Goal: Information Seeking & Learning: Learn about a topic

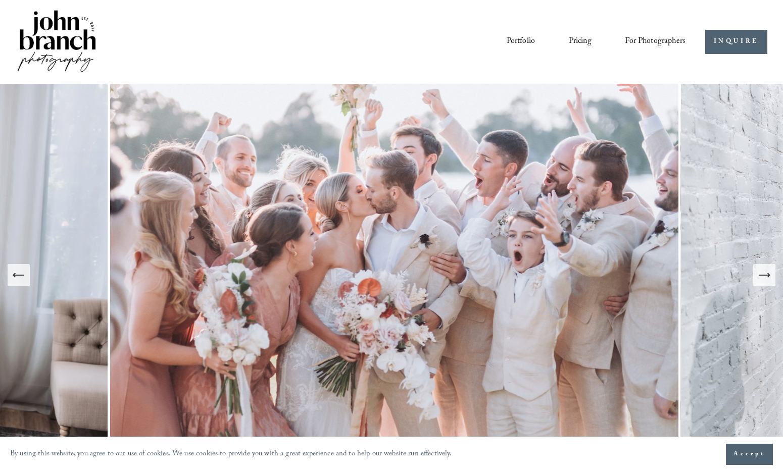
click at [765, 281] on icon "Next Slide" at bounding box center [764, 275] width 14 height 14
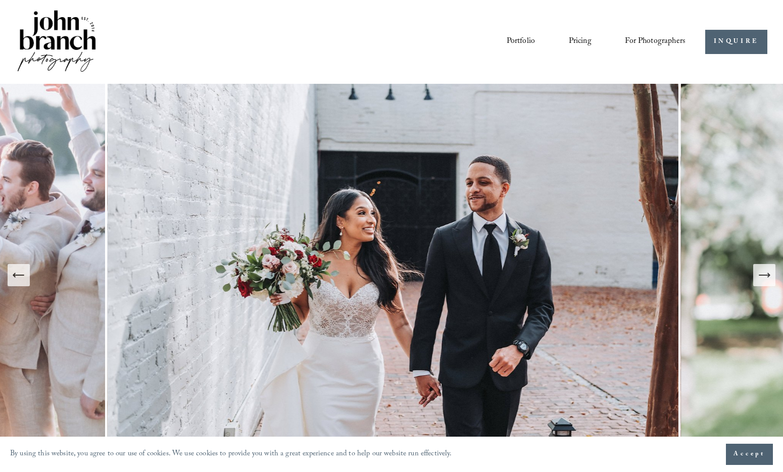
click at [764, 281] on icon "Next Slide" at bounding box center [764, 275] width 14 height 14
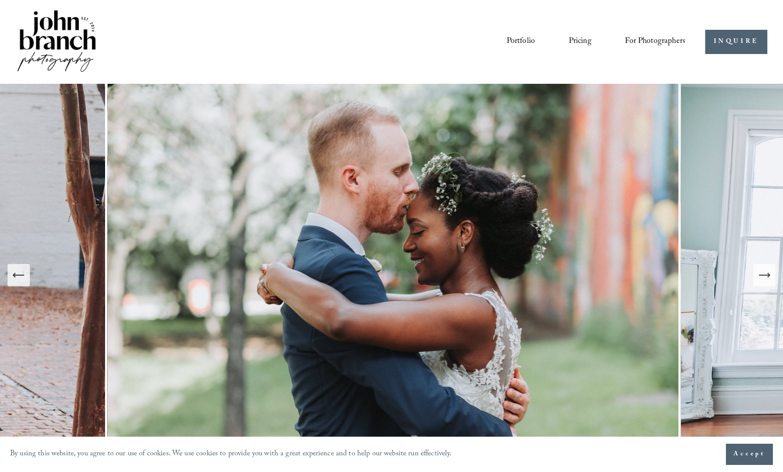
click at [764, 281] on icon "Next Slide" at bounding box center [764, 275] width 14 height 14
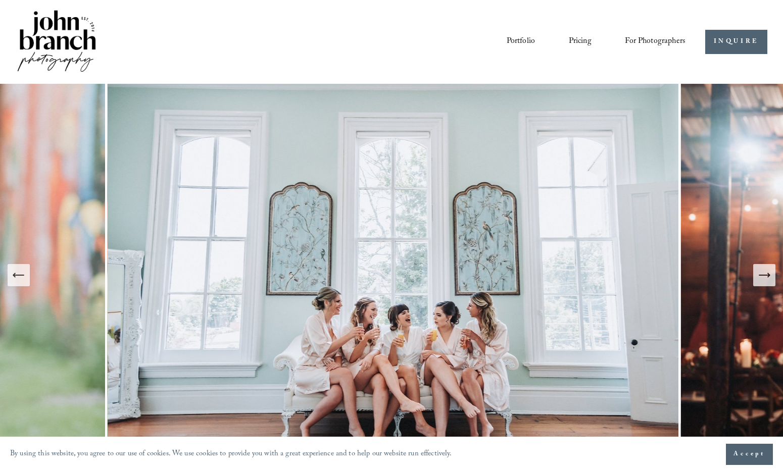
click at [764, 280] on icon "Next Slide" at bounding box center [764, 275] width 14 height 14
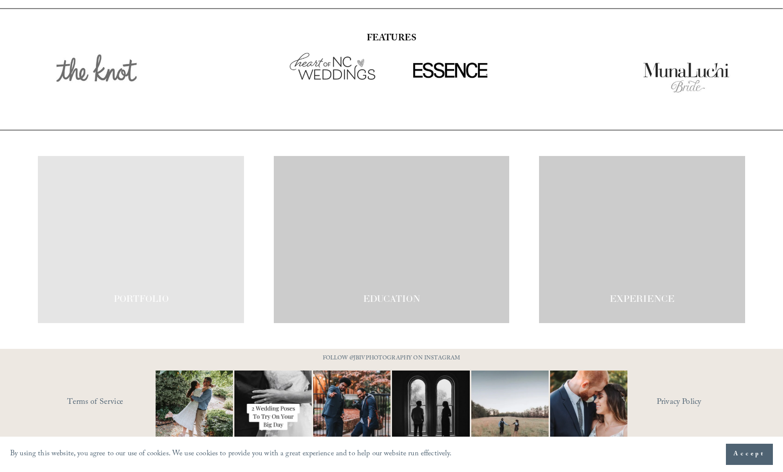
scroll to position [1696, 0]
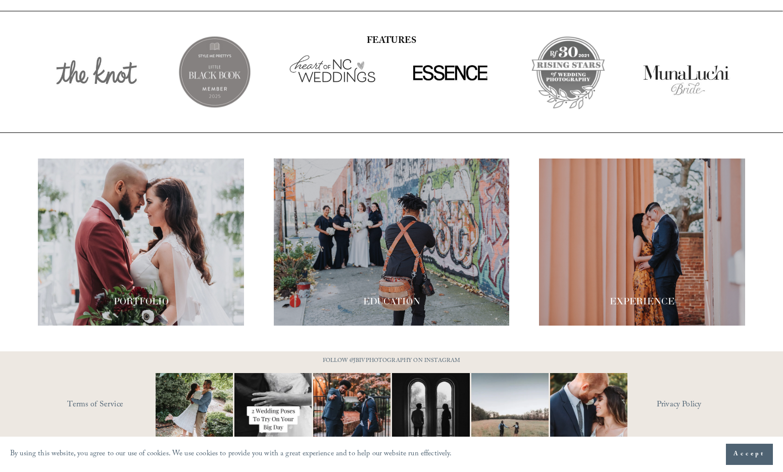
click at [399, 263] on div at bounding box center [392, 242] width 236 height 167
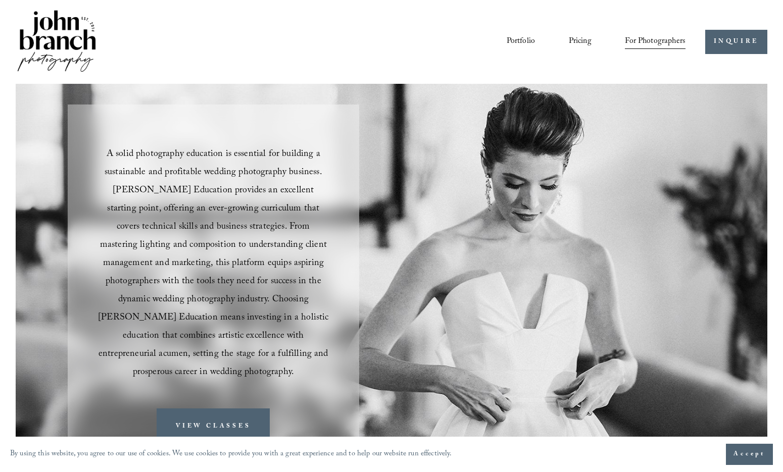
click at [582, 39] on link "Pricing" at bounding box center [580, 41] width 23 height 17
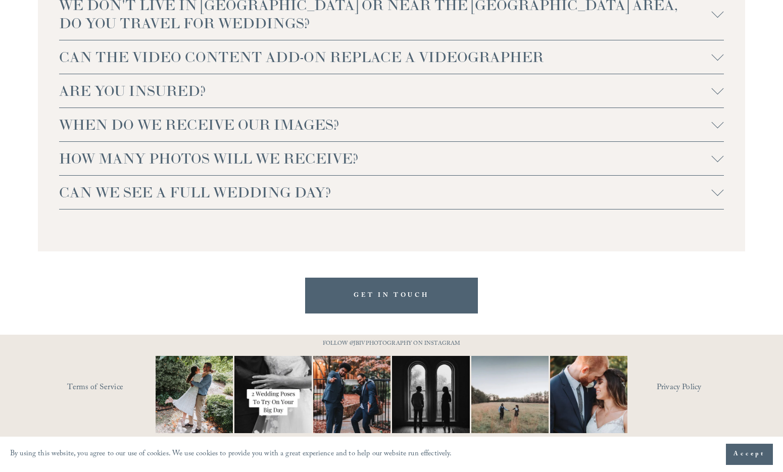
scroll to position [2240, 0]
